Goal: Task Accomplishment & Management: Manage account settings

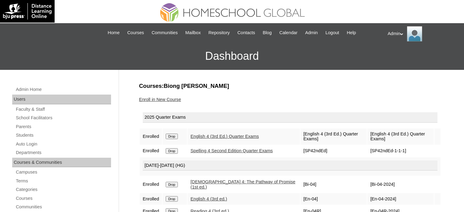
scroll to position [52, 0]
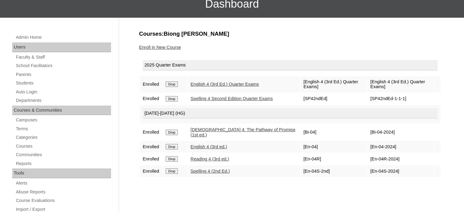
click at [171, 48] on link "Enroll in New Course" at bounding box center [160, 47] width 42 height 5
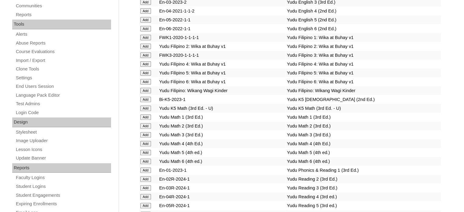
scroll to position [959, 0]
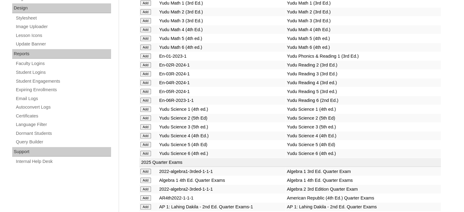
scroll to position [522, 0]
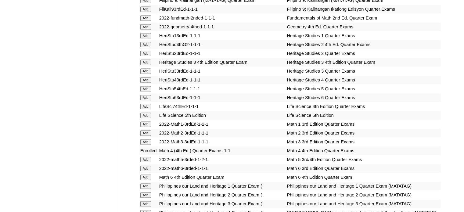
scroll to position [1150, 0]
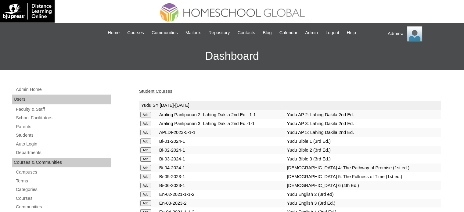
click at [156, 91] on link "Student Courses" at bounding box center [155, 91] width 33 height 5
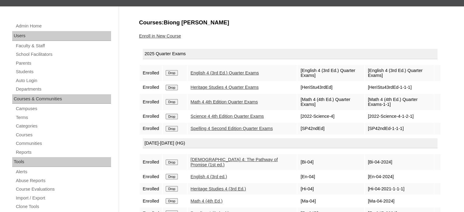
scroll to position [64, 0]
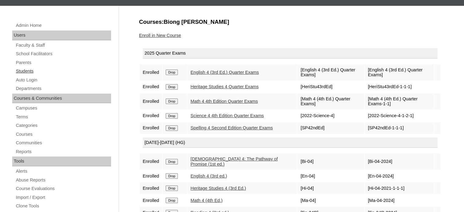
click at [17, 71] on link "Students" at bounding box center [63, 71] width 96 height 8
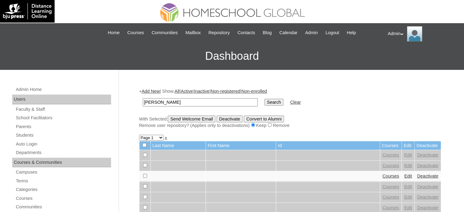
type input "[PERSON_NAME]"
click at [264, 104] on input "Search" at bounding box center [273, 102] width 19 height 7
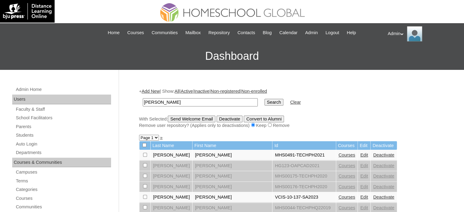
click at [264, 102] on input "Search" at bounding box center [273, 102] width 19 height 7
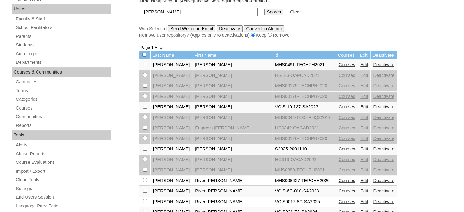
scroll to position [91, 0]
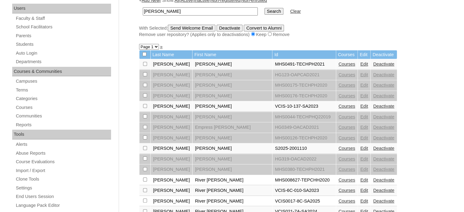
click at [338, 146] on link "Courses" at bounding box center [346, 148] width 17 height 5
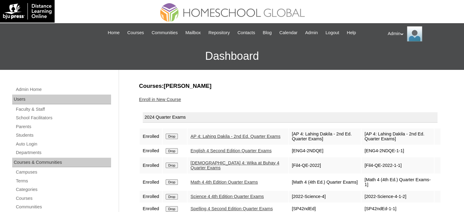
click at [173, 136] on input "Drop" at bounding box center [172, 136] width 12 height 5
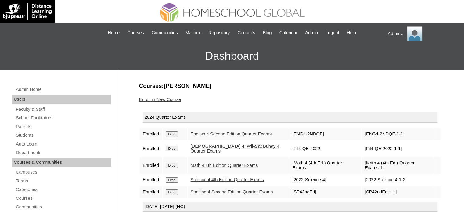
click at [173, 136] on input "Drop" at bounding box center [172, 133] width 12 height 5
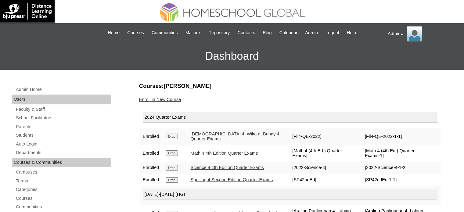
click at [173, 136] on input "Drop" at bounding box center [172, 136] width 12 height 5
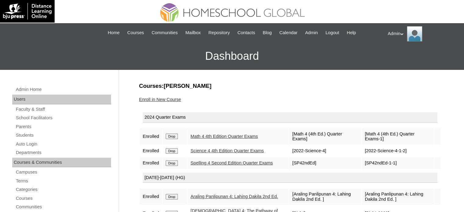
click at [173, 136] on td "Drop" at bounding box center [174, 136] width 24 height 16
click at [172, 134] on input "Drop" at bounding box center [172, 136] width 12 height 5
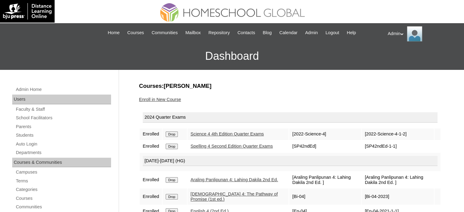
click at [172, 134] on input "Drop" at bounding box center [172, 133] width 12 height 5
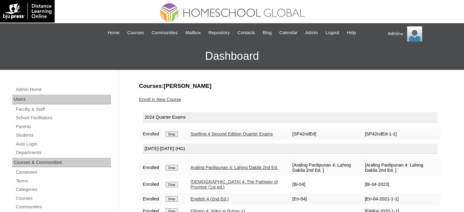
click at [172, 134] on input "Drop" at bounding box center [172, 133] width 12 height 5
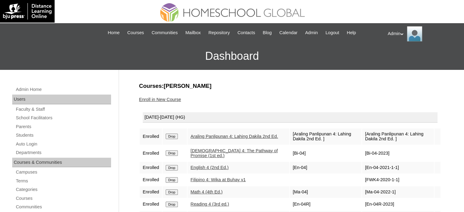
click at [173, 136] on input "Drop" at bounding box center [172, 136] width 12 height 5
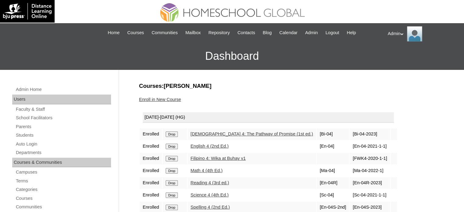
click at [173, 136] on td "Drop" at bounding box center [174, 134] width 24 height 12
click at [172, 134] on input "Drop" at bounding box center [172, 133] width 12 height 5
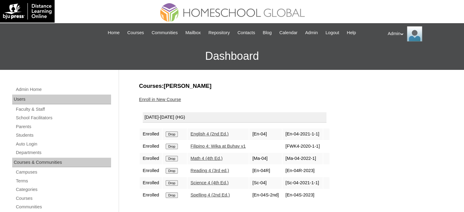
click at [172, 134] on input "Drop" at bounding box center [172, 133] width 12 height 5
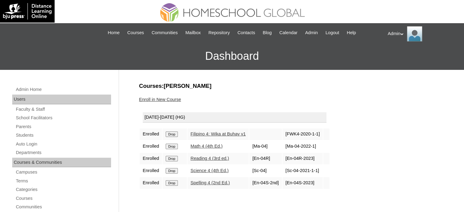
click at [172, 134] on input "Drop" at bounding box center [172, 133] width 12 height 5
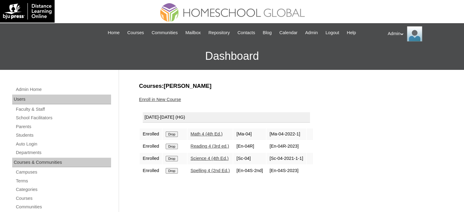
click at [172, 134] on input "Drop" at bounding box center [172, 133] width 12 height 5
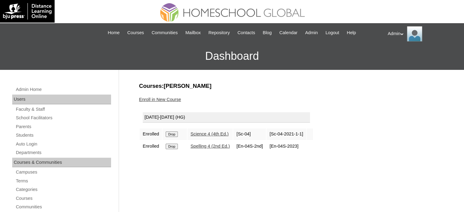
click at [172, 134] on input "Drop" at bounding box center [172, 133] width 12 height 5
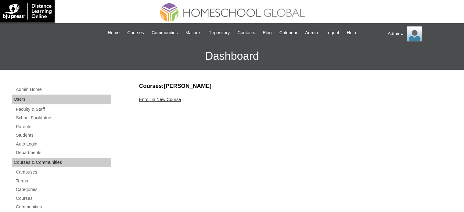
click at [170, 99] on link "Enroll in New Course" at bounding box center [160, 99] width 42 height 5
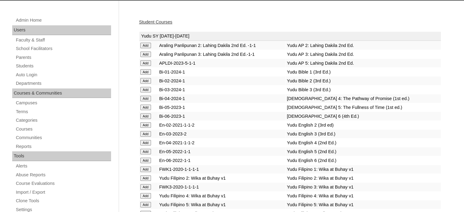
scroll to position [1537, 0]
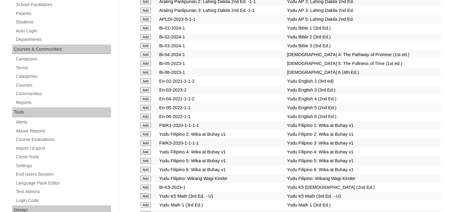
scroll to position [601, 0]
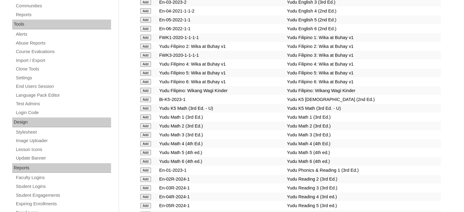
scroll to position [959, 0]
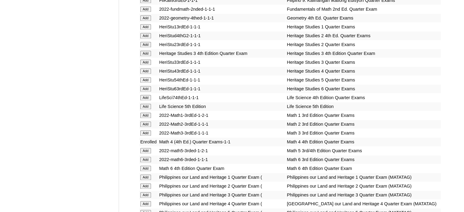
scroll to position [1159, 0]
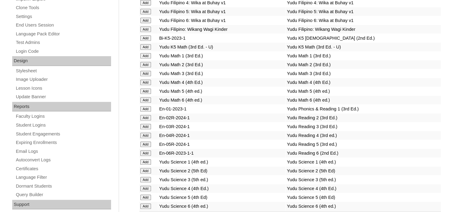
scroll to position [2362, 0]
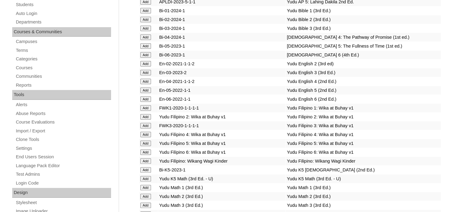
scroll to position [748, 0]
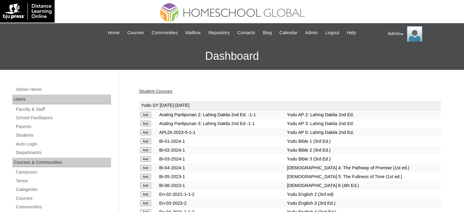
scroll to position [447, 0]
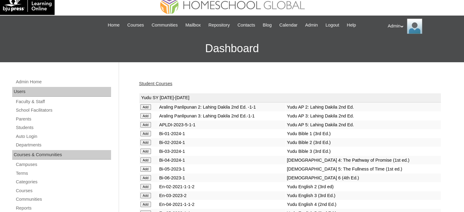
scroll to position [1388, 0]
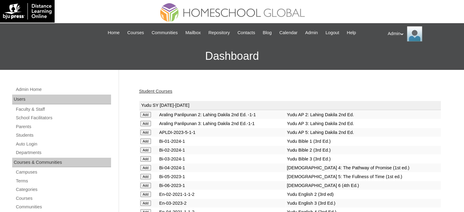
click at [170, 90] on link "Student Courses" at bounding box center [155, 91] width 33 height 5
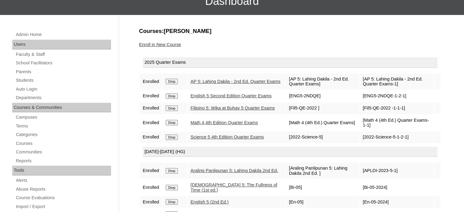
scroll to position [41, 0]
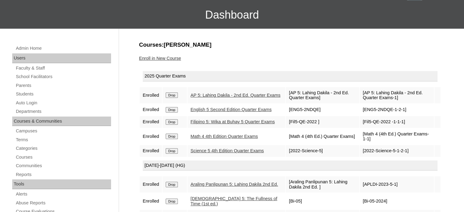
click at [166, 56] on link "Enroll in New Course" at bounding box center [160, 58] width 42 height 5
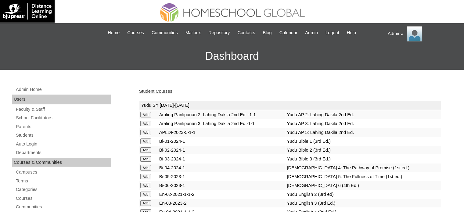
scroll to position [1177, 0]
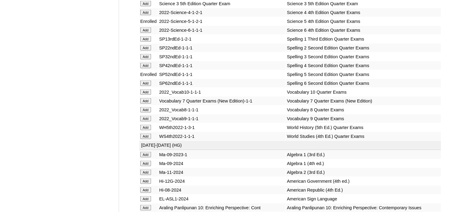
scroll to position [2503, 0]
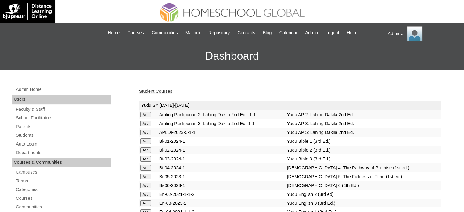
click at [159, 92] on link "Student Courses" at bounding box center [155, 91] width 33 height 5
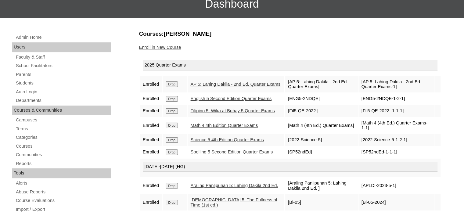
scroll to position [51, 0]
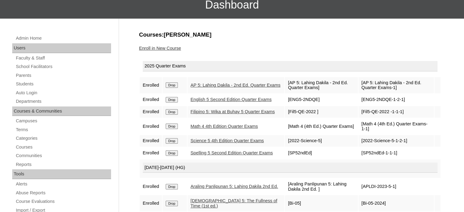
click at [171, 47] on link "Enroll in New Course" at bounding box center [160, 48] width 42 height 5
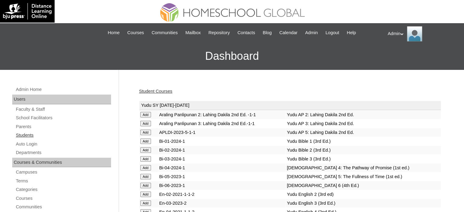
click at [23, 137] on link "Students" at bounding box center [63, 135] width 96 height 8
